Goal: Information Seeking & Learning: Learn about a topic

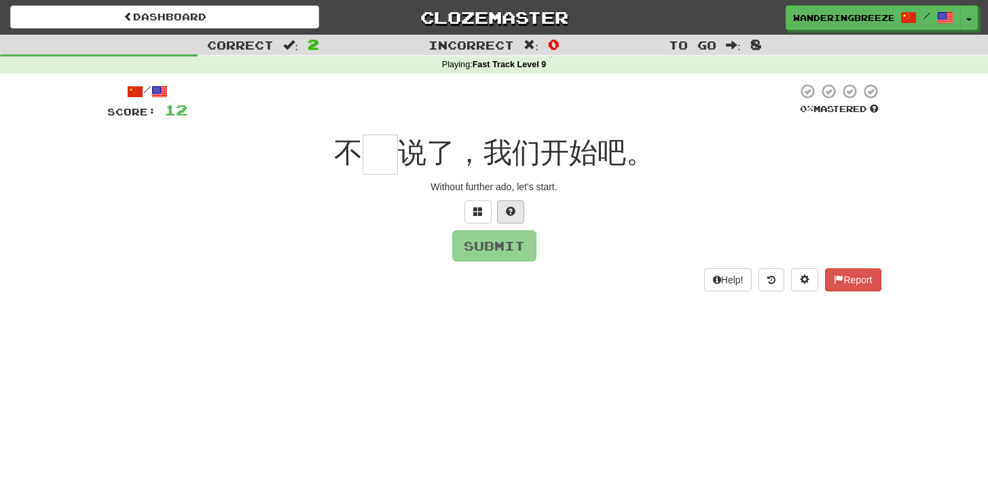
click at [511, 208] on span at bounding box center [511, 211] width 10 height 10
type input "*"
click at [491, 257] on button "Submit" at bounding box center [495, 246] width 84 height 31
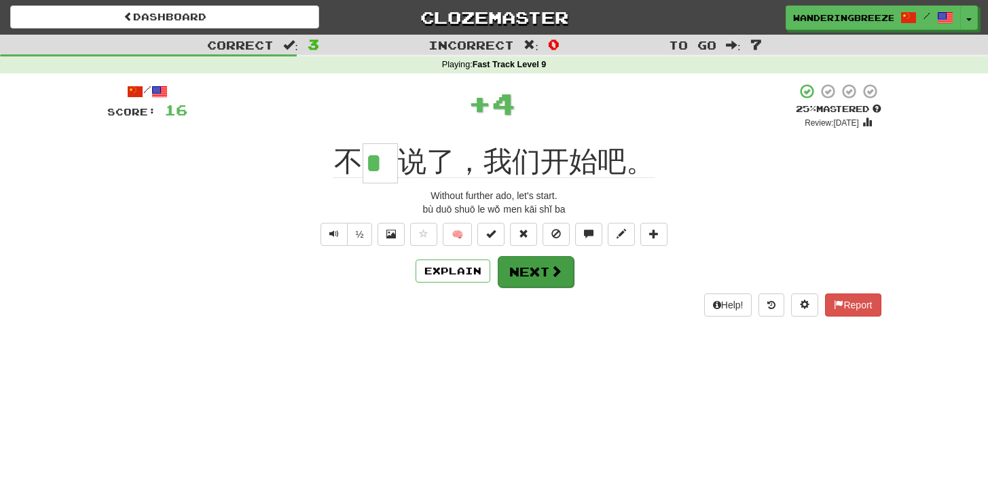
click at [544, 271] on button "Next" at bounding box center [536, 271] width 76 height 31
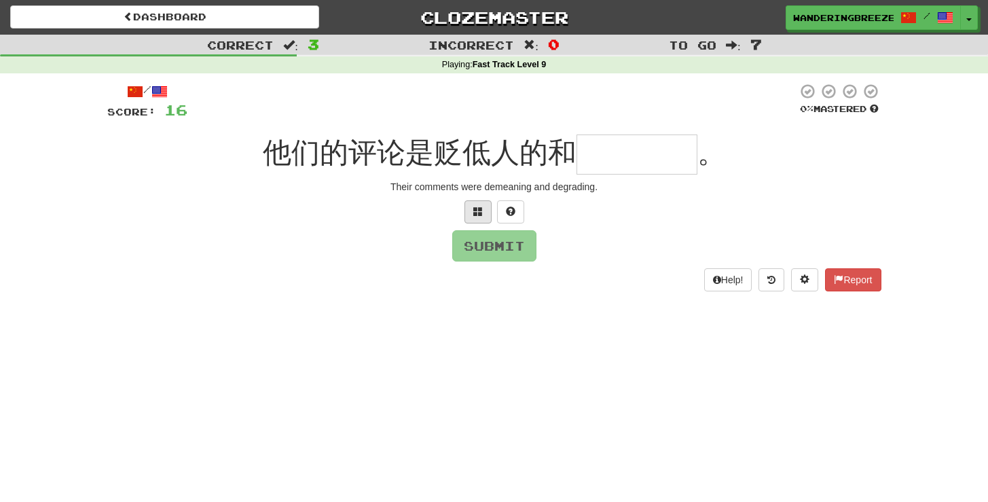
click at [477, 206] on span at bounding box center [478, 211] width 10 height 10
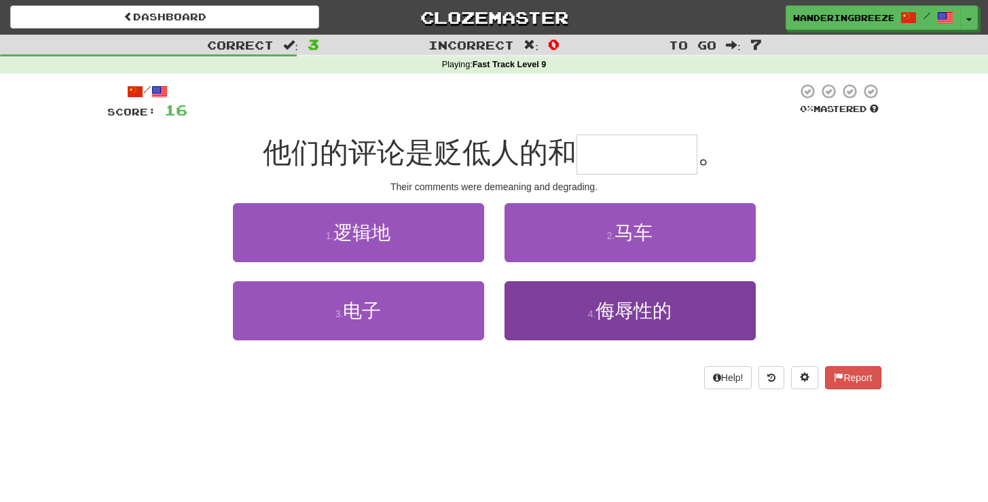
click at [586, 301] on button "4 . 侮辱性的" at bounding box center [629, 310] width 251 height 59
type input "****"
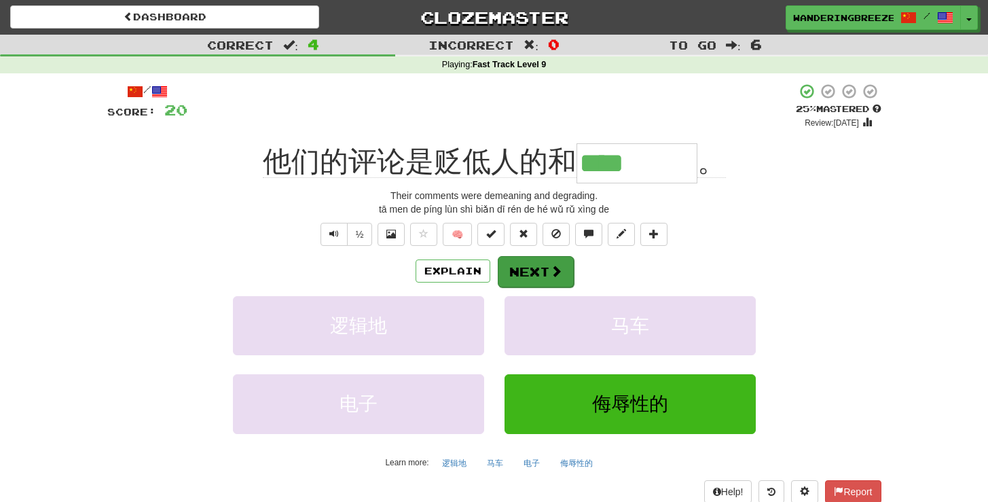
click at [547, 261] on button "Next" at bounding box center [536, 271] width 76 height 31
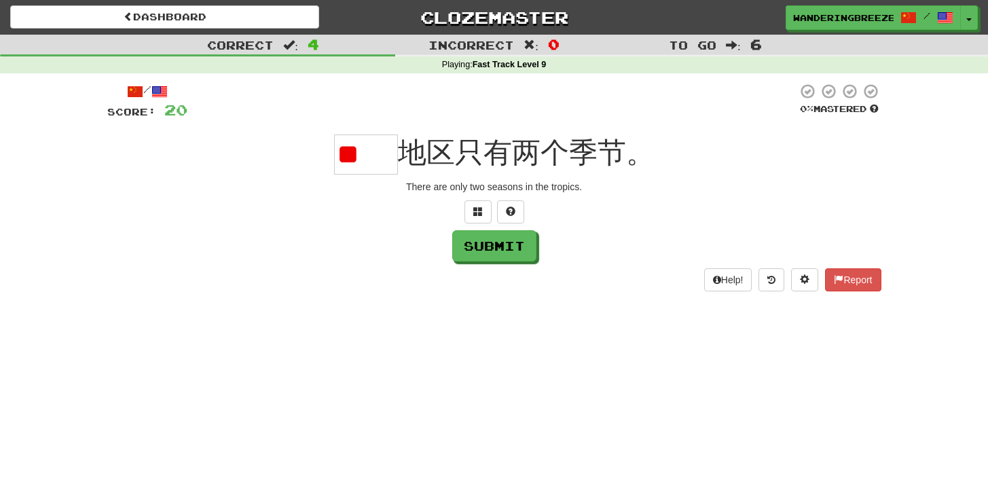
type input "*"
click at [483, 204] on button at bounding box center [477, 211] width 27 height 23
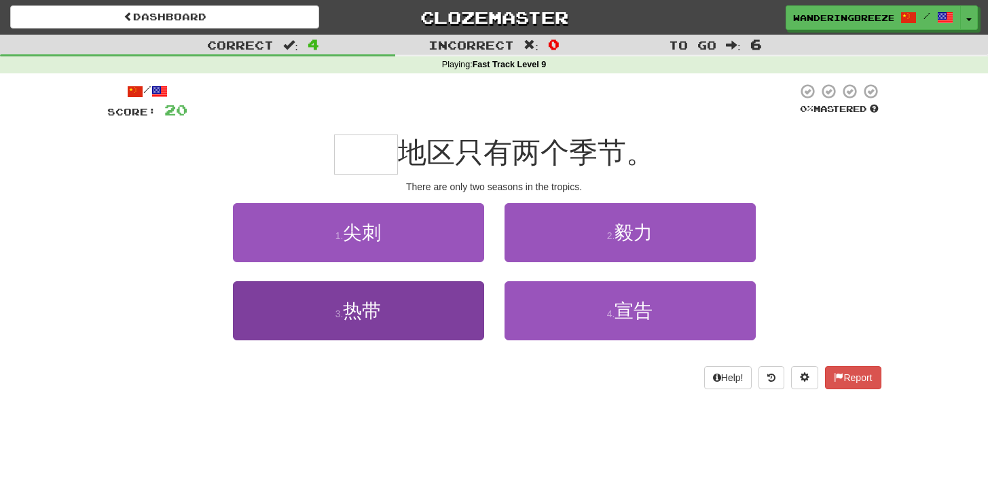
click at [438, 307] on button "3 . 热带" at bounding box center [358, 310] width 251 height 59
type input "**"
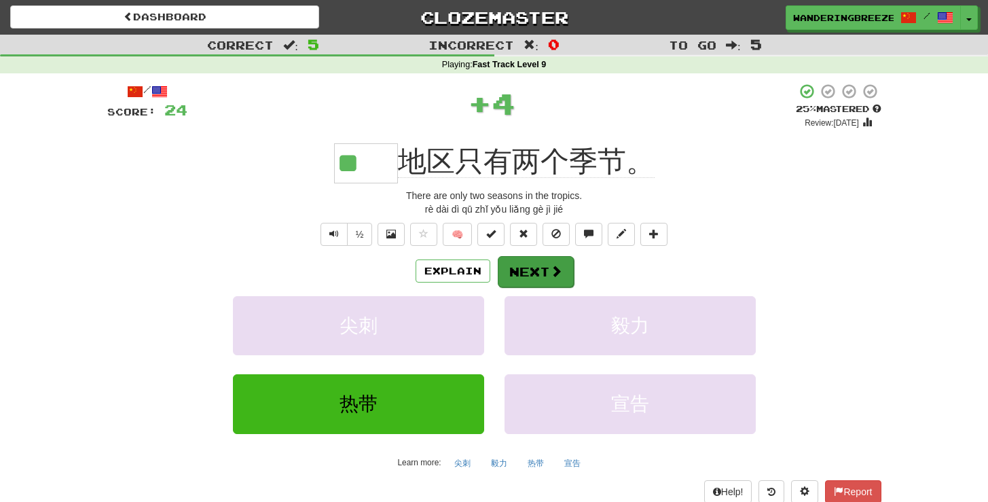
click at [549, 261] on button "Next" at bounding box center [536, 271] width 76 height 31
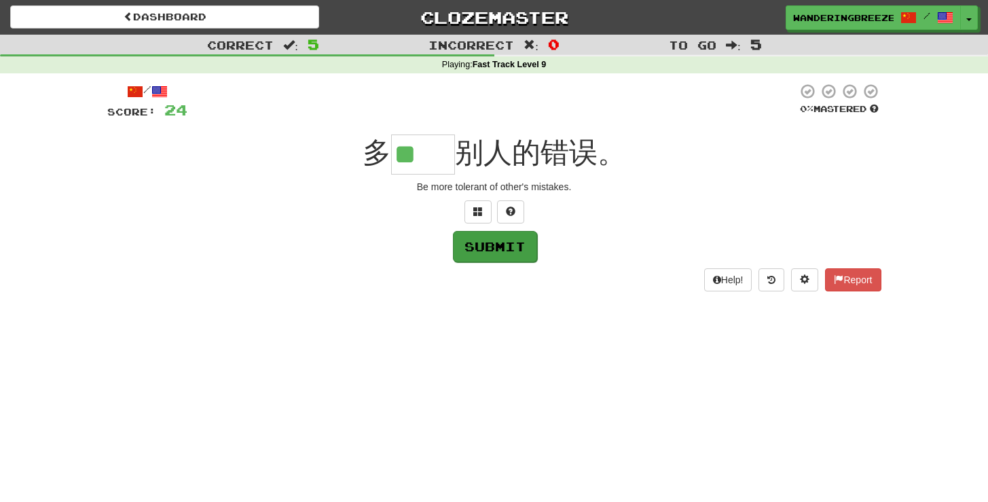
type input "**"
click at [485, 235] on button "Submit" at bounding box center [495, 246] width 84 height 31
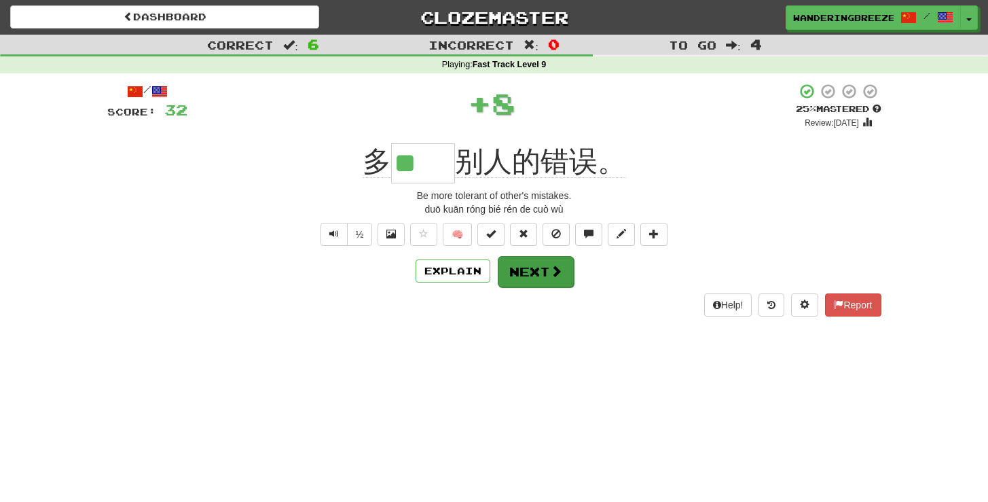
click at [518, 270] on button "Next" at bounding box center [536, 271] width 76 height 31
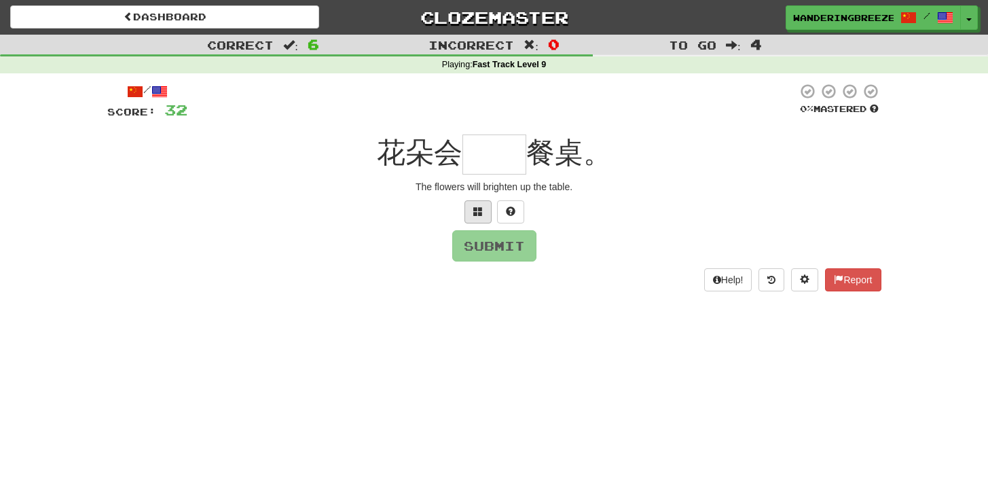
click at [487, 214] on button at bounding box center [477, 211] width 27 height 23
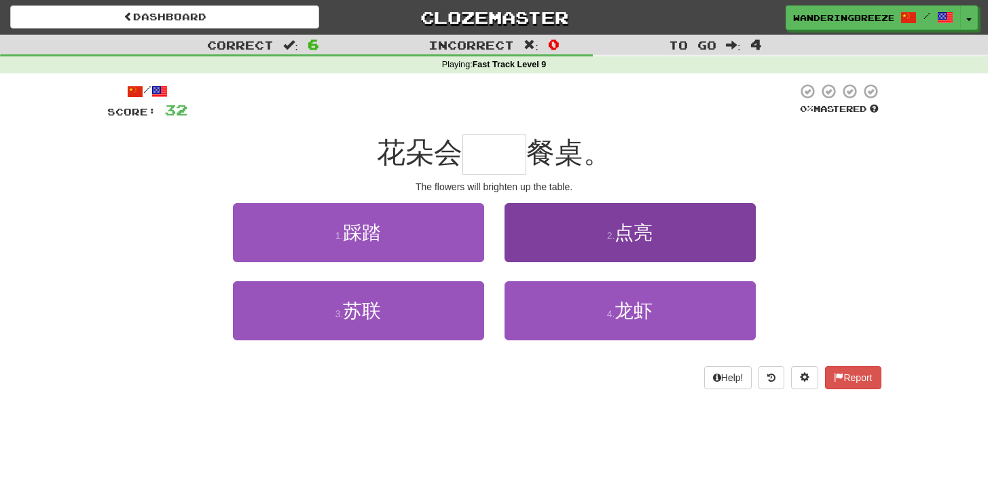
click at [528, 227] on button "2 . 点亮" at bounding box center [629, 232] width 251 height 59
type input "**"
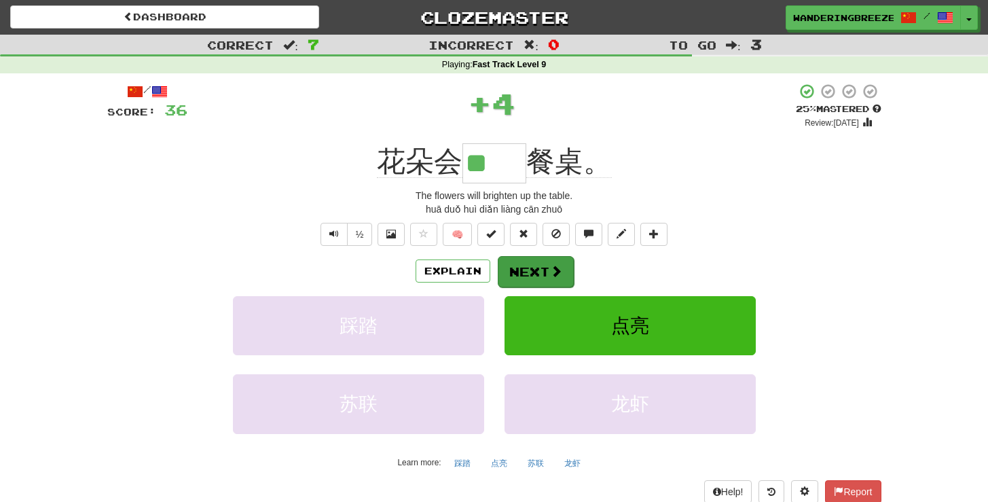
click at [545, 264] on button "Next" at bounding box center [536, 271] width 76 height 31
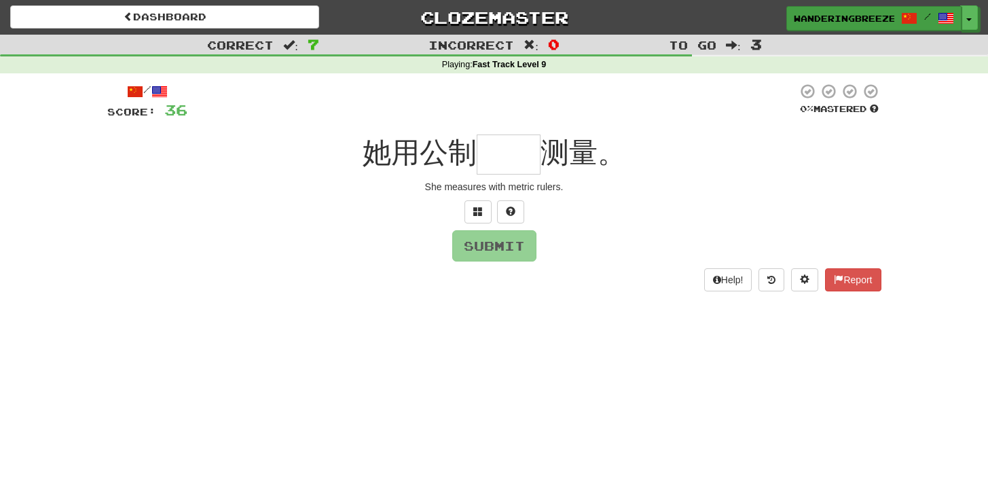
click at [931, 21] on span "/" at bounding box center [927, 17] width 53 height 10
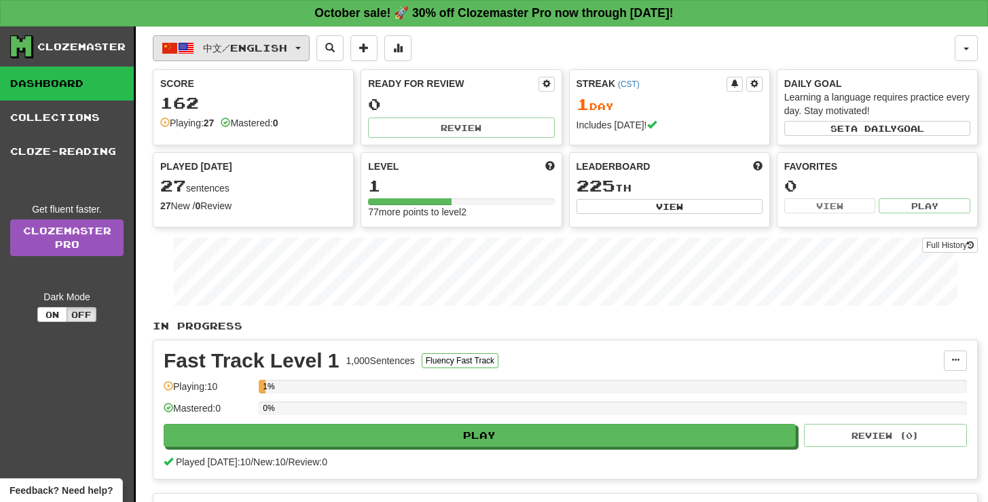
click at [259, 53] on span "中文 / English" at bounding box center [245, 48] width 84 height 12
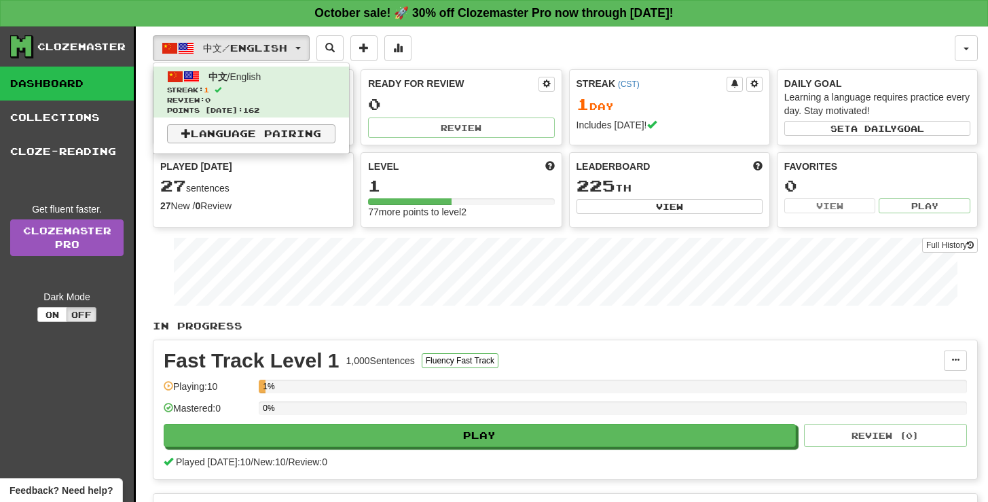
click at [249, 135] on link "Language Pairing" at bounding box center [251, 133] width 168 height 19
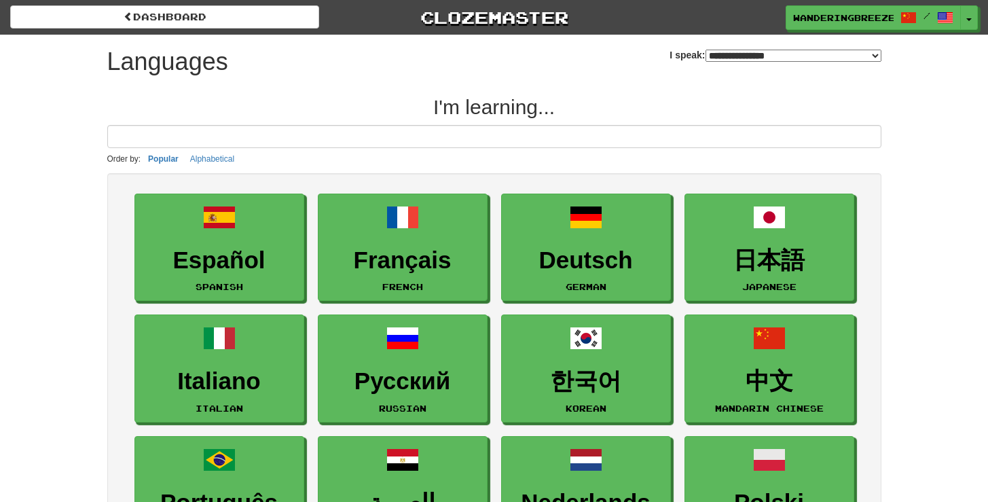
select select "*******"
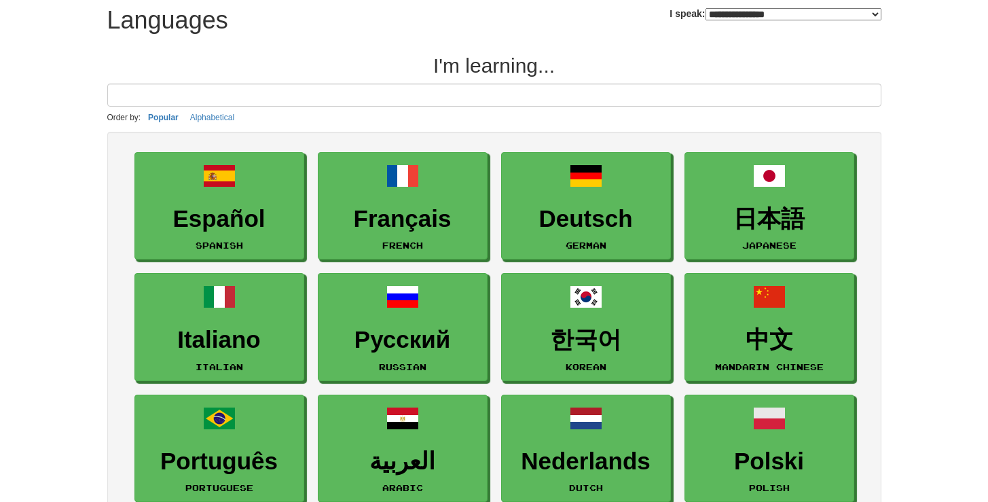
scroll to position [48, 0]
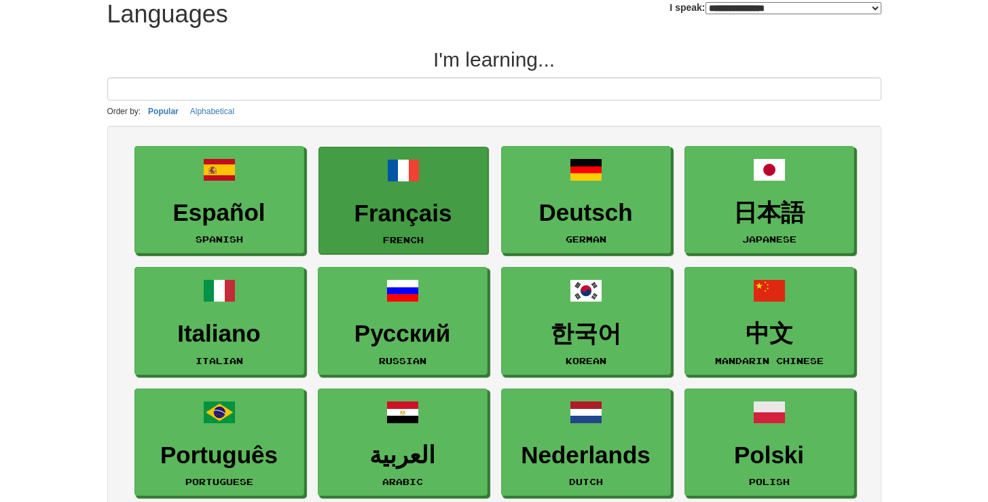
click at [388, 166] on span at bounding box center [403, 170] width 33 height 33
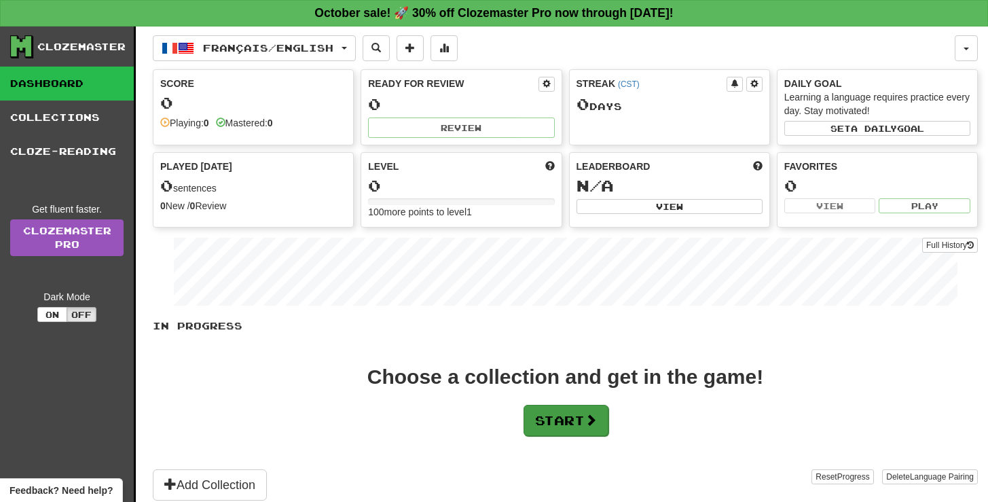
click at [585, 419] on button "Start" at bounding box center [566, 420] width 85 height 31
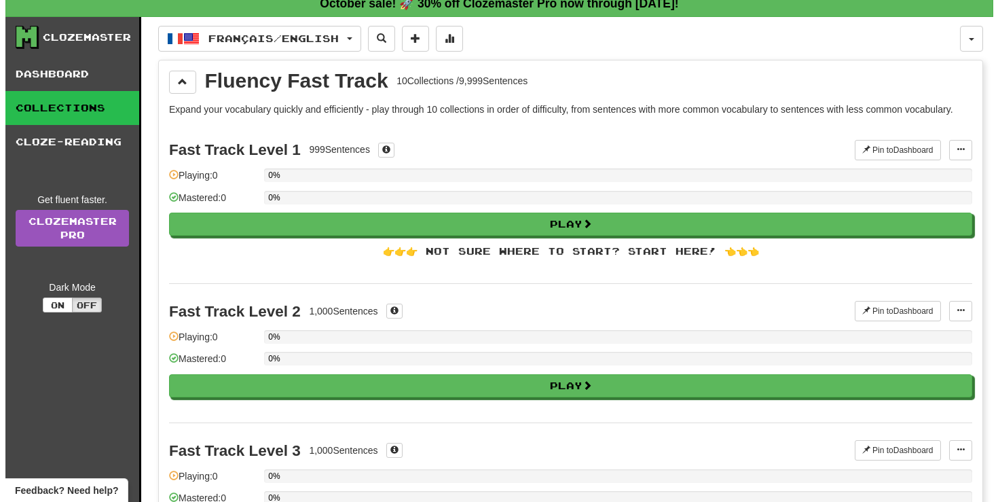
scroll to position [11, 0]
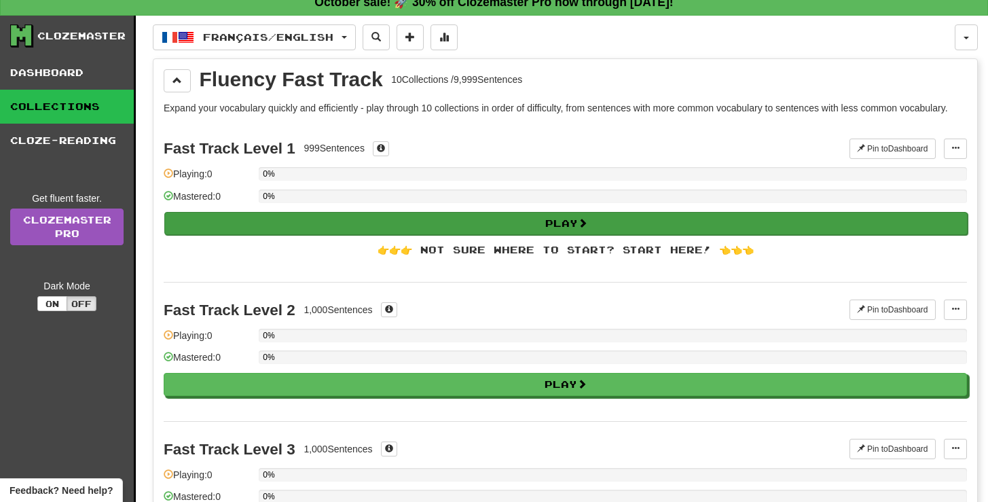
click at [359, 218] on button "Play" at bounding box center [565, 223] width 803 height 23
select select "**"
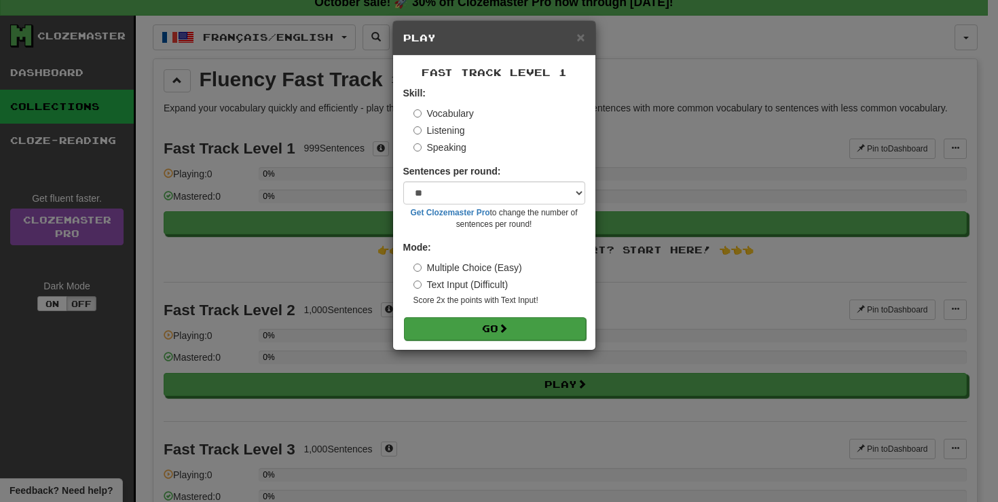
click at [466, 324] on button "Go" at bounding box center [495, 328] width 182 height 23
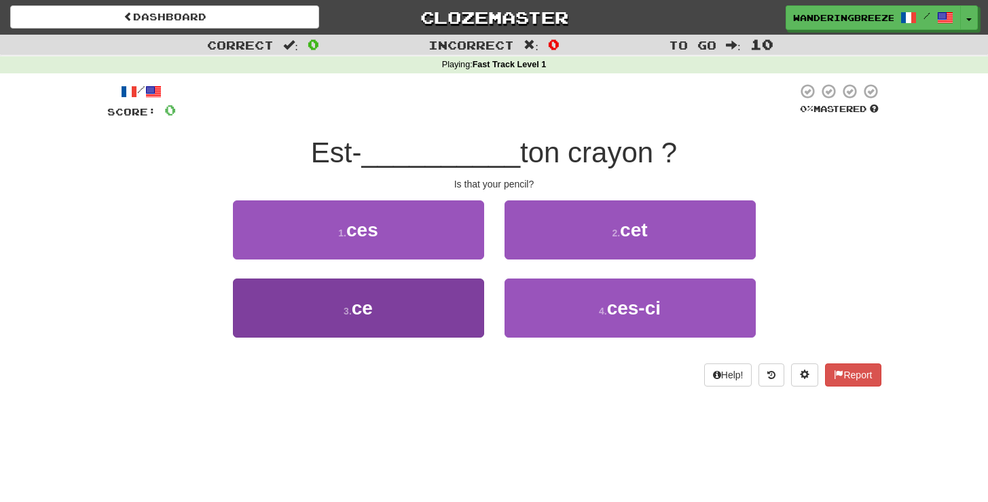
click at [444, 306] on button "3 . ce" at bounding box center [358, 307] width 251 height 59
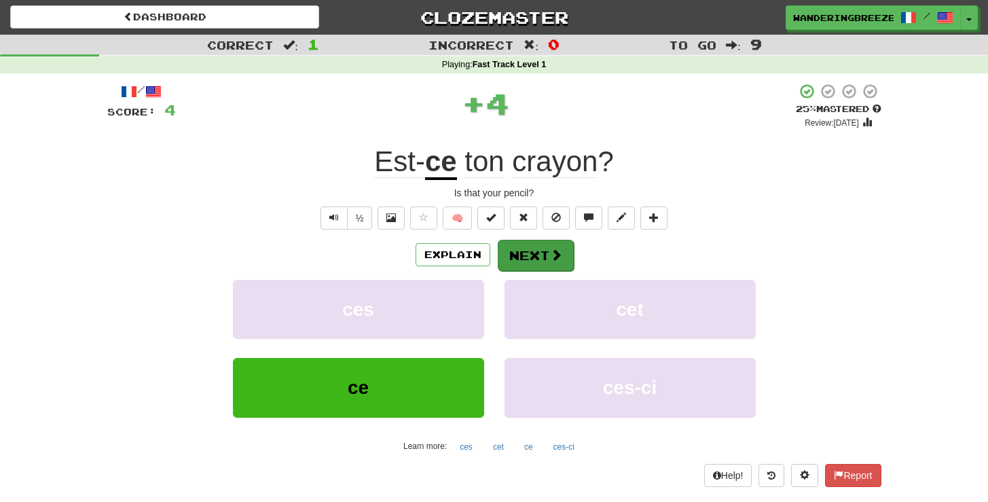
click at [556, 255] on span at bounding box center [556, 255] width 12 height 12
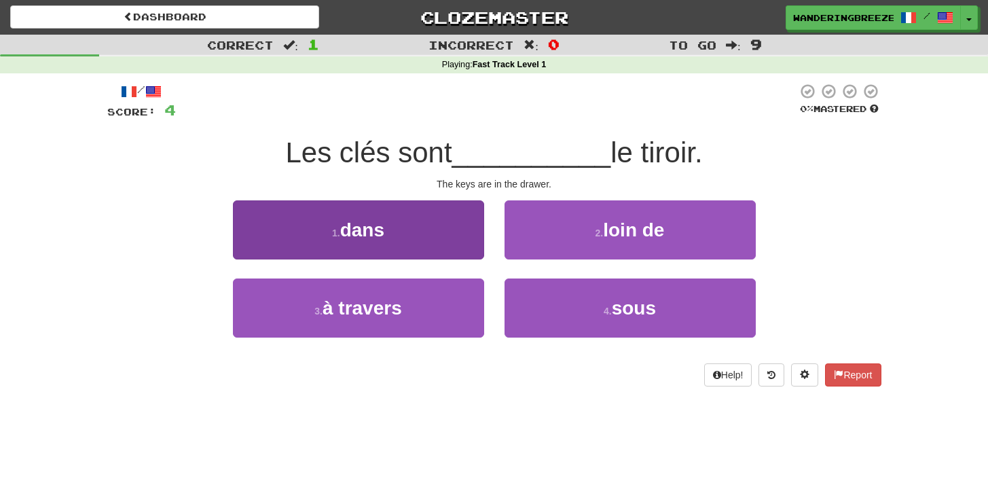
click at [405, 236] on button "1 . dans" at bounding box center [358, 229] width 251 height 59
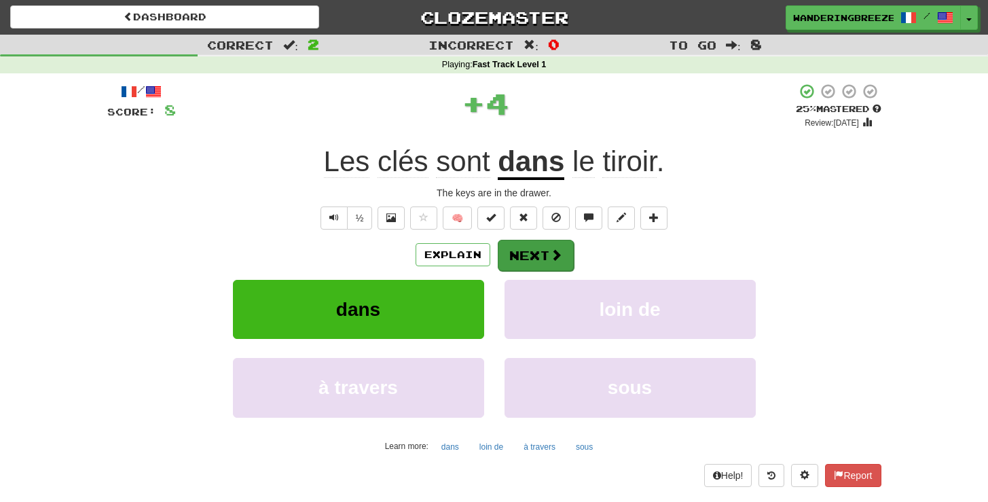
click at [540, 248] on button "Next" at bounding box center [536, 255] width 76 height 31
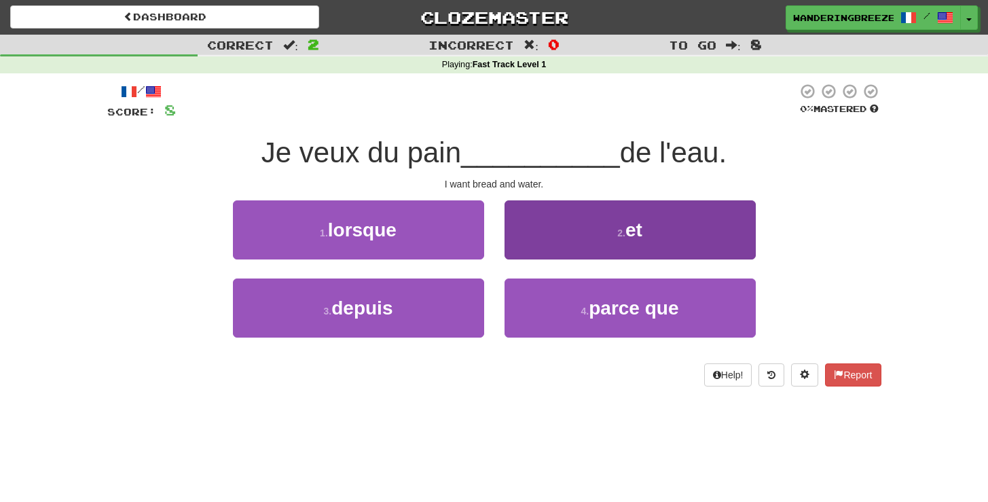
click at [596, 225] on button "2 . et" at bounding box center [629, 229] width 251 height 59
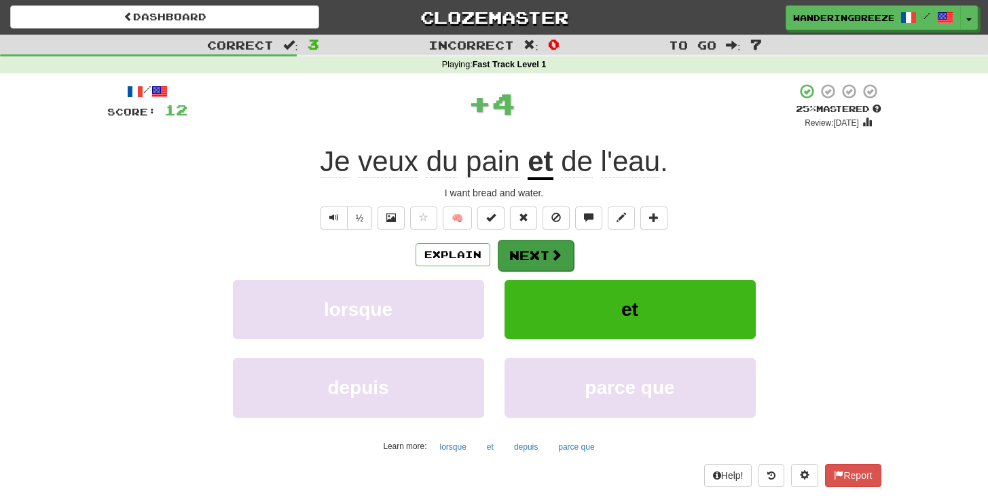
click at [536, 256] on button "Next" at bounding box center [536, 255] width 76 height 31
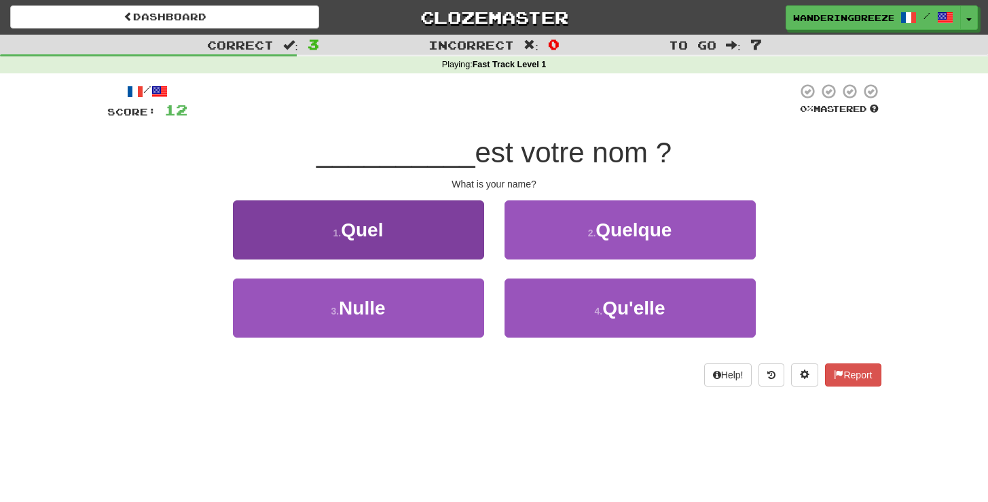
click at [436, 221] on button "1 . Quel" at bounding box center [358, 229] width 251 height 59
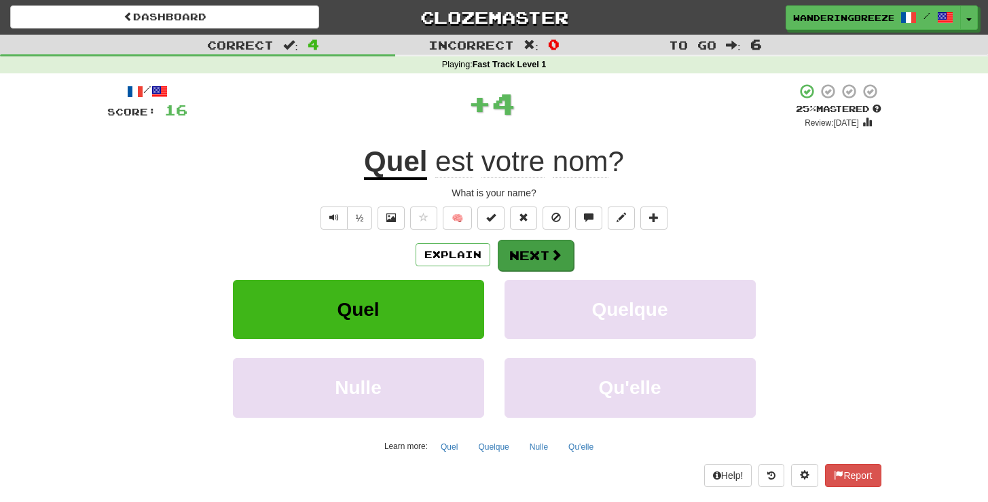
click at [556, 250] on span at bounding box center [556, 255] width 12 height 12
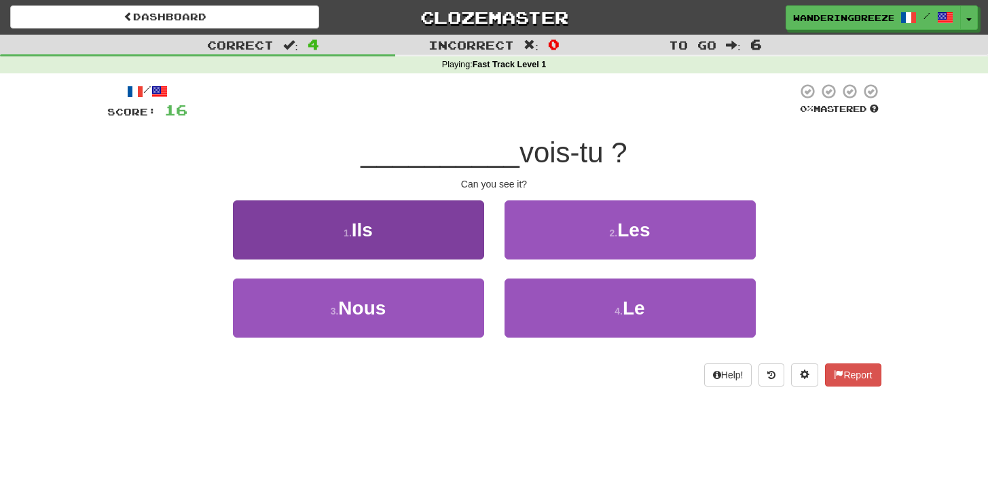
click at [421, 232] on button "1 . Ils" at bounding box center [358, 229] width 251 height 59
